Goal: Navigation & Orientation: Find specific page/section

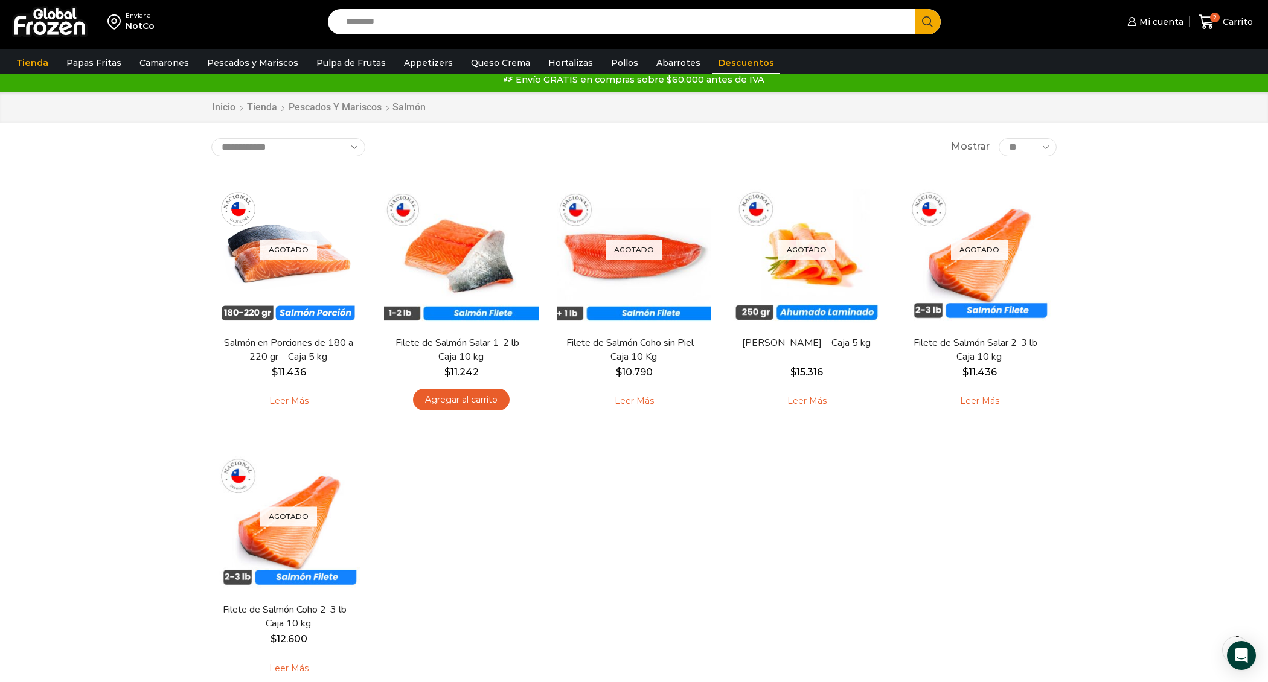
click at [720, 59] on link "Descuentos" at bounding box center [746, 62] width 68 height 23
